Goal: Information Seeking & Learning: Check status

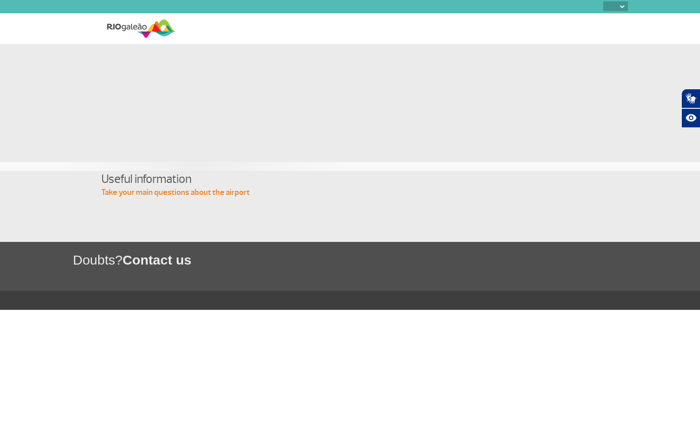
select select
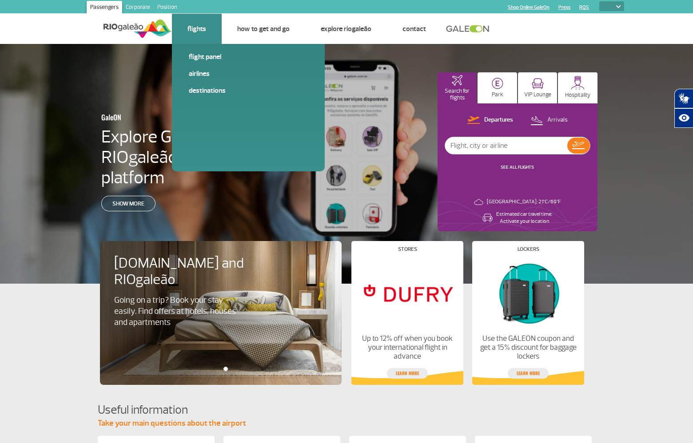
click at [200, 26] on link "Flights" at bounding box center [196, 28] width 19 height 9
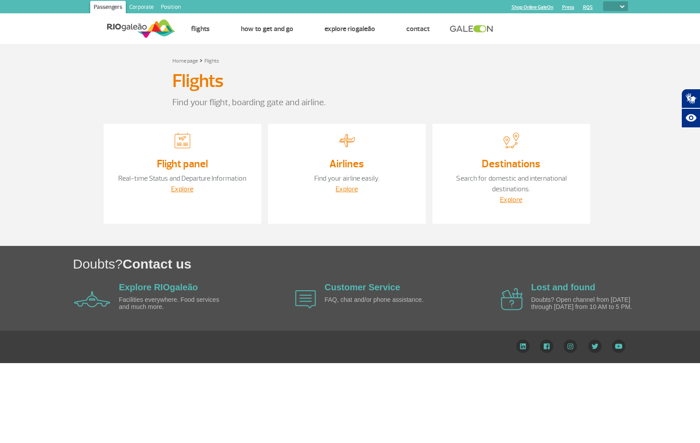
click at [187, 159] on link "Flight panel" at bounding box center [182, 163] width 51 height 13
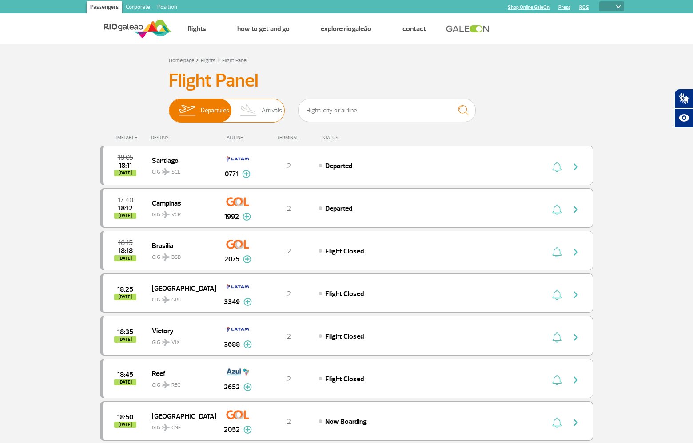
click at [257, 109] on img at bounding box center [248, 110] width 26 height 23
click at [169, 106] on input "Departures Arrivals" at bounding box center [169, 106] width 0 height 0
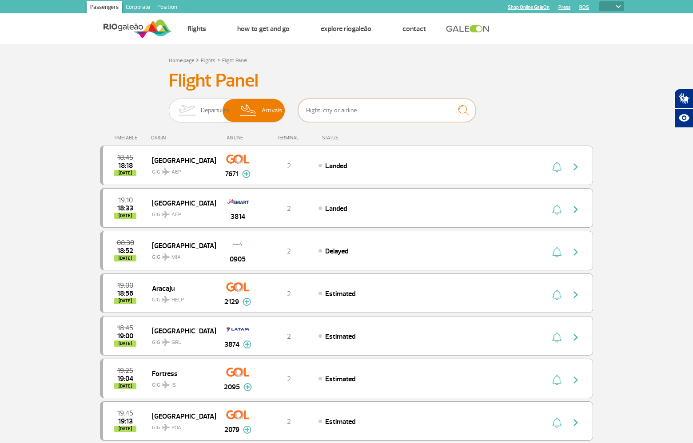
drag, startPoint x: 313, startPoint y: 112, endPoint x: 342, endPoint y: 100, distance: 30.7
click at [313, 112] on input "text" at bounding box center [387, 111] width 178 height 24
type input "[GEOGRAPHIC_DATA]"
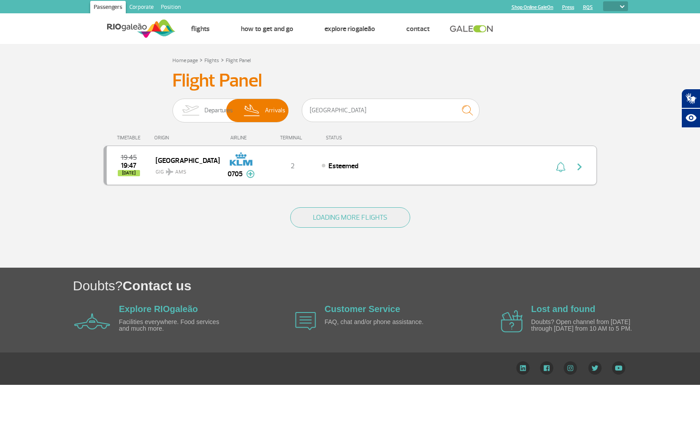
click at [493, 167] on div "Esteemed" at bounding box center [420, 166] width 196 height 10
